Goal: Find specific page/section: Find specific page/section

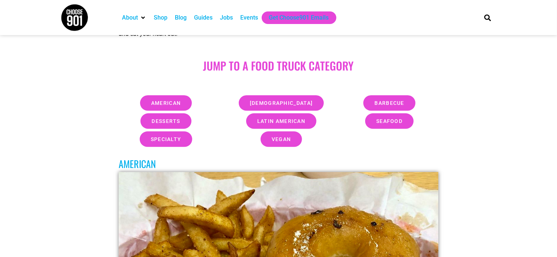
scroll to position [247, 0]
click at [175, 122] on span "desserts" at bounding box center [166, 120] width 28 height 5
click at [166, 123] on span "desserts" at bounding box center [166, 120] width 28 height 5
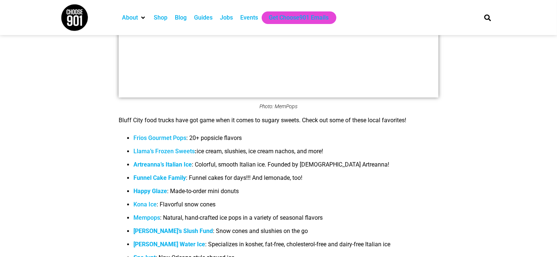
scroll to position [4999, 0]
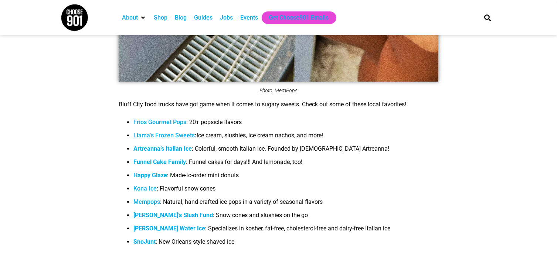
click at [180, 159] on span "Funnel Cake Family" at bounding box center [160, 162] width 53 height 7
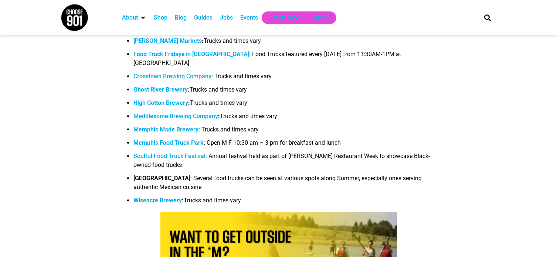
scroll to position [5590, 0]
